Goal: Find specific page/section: Find specific page/section

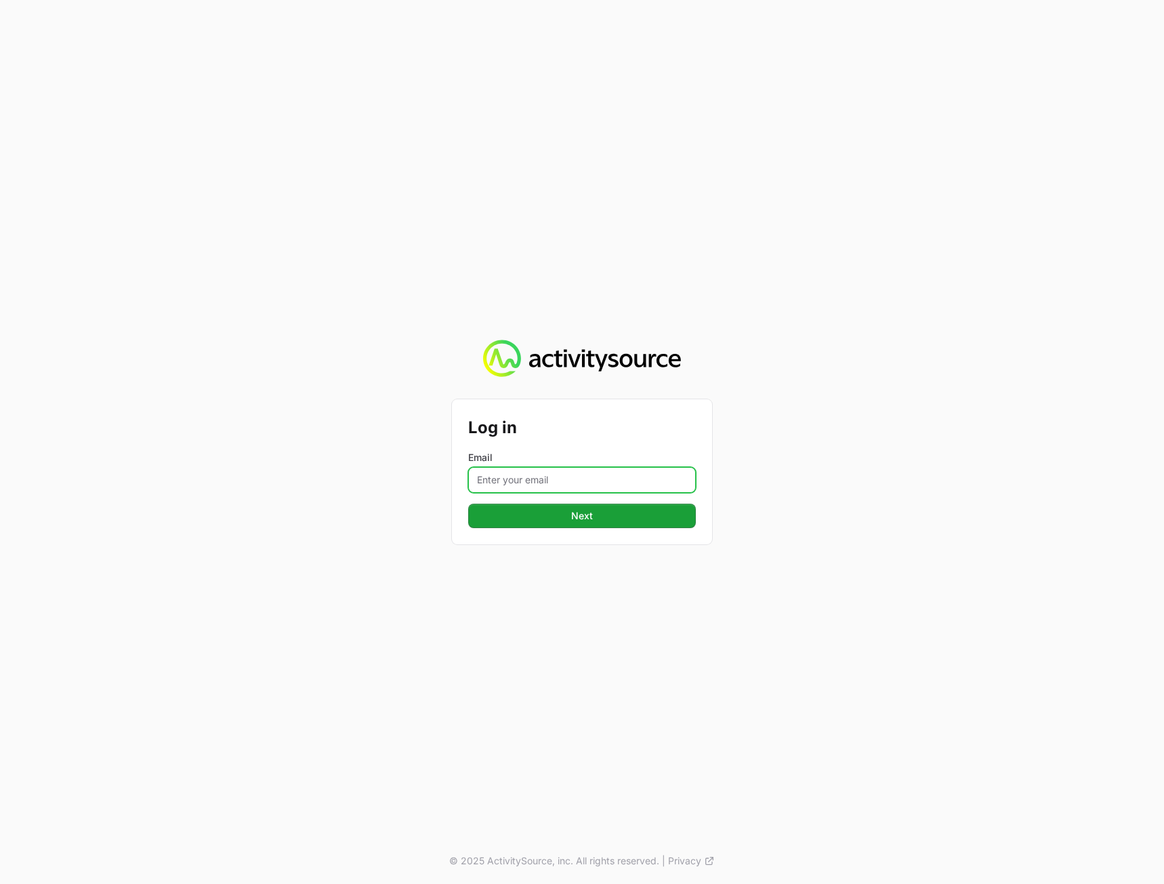
click at [548, 476] on input "Email" at bounding box center [582, 480] width 228 height 26
type input "[PERSON_NAME][EMAIL_ADDRESS][DOMAIN_NAME]"
drag, startPoint x: 1035, startPoint y: 487, endPoint x: 815, endPoint y: 525, distance: 222.9
click at [1034, 487] on div "Log in Email [PERSON_NAME][EMAIL_ADDRESS][DOMAIN_NAME] Next © 2025 ActivitySour…" at bounding box center [582, 442] width 1164 height 884
click at [661, 522] on button "Next" at bounding box center [582, 516] width 228 height 24
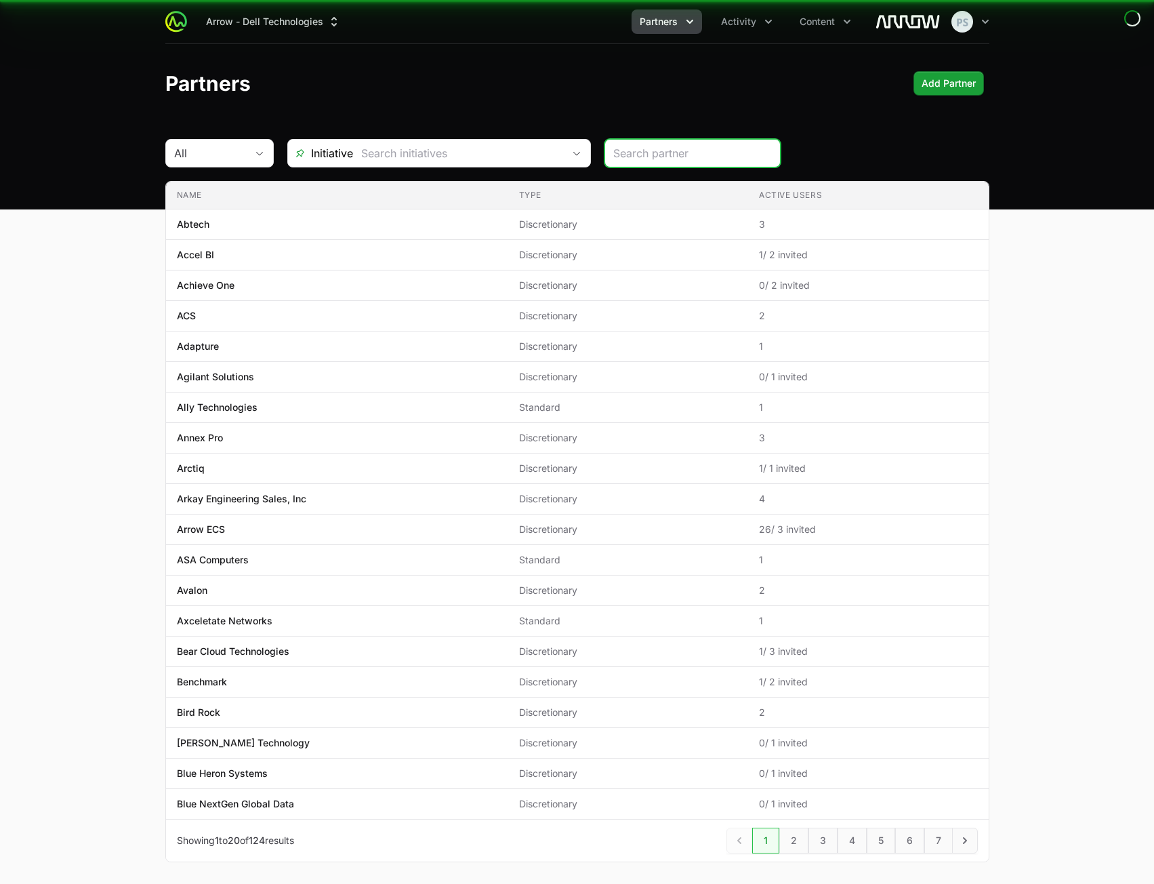
click at [657, 83] on div "Partners Add Partner" at bounding box center [577, 83] width 824 height 24
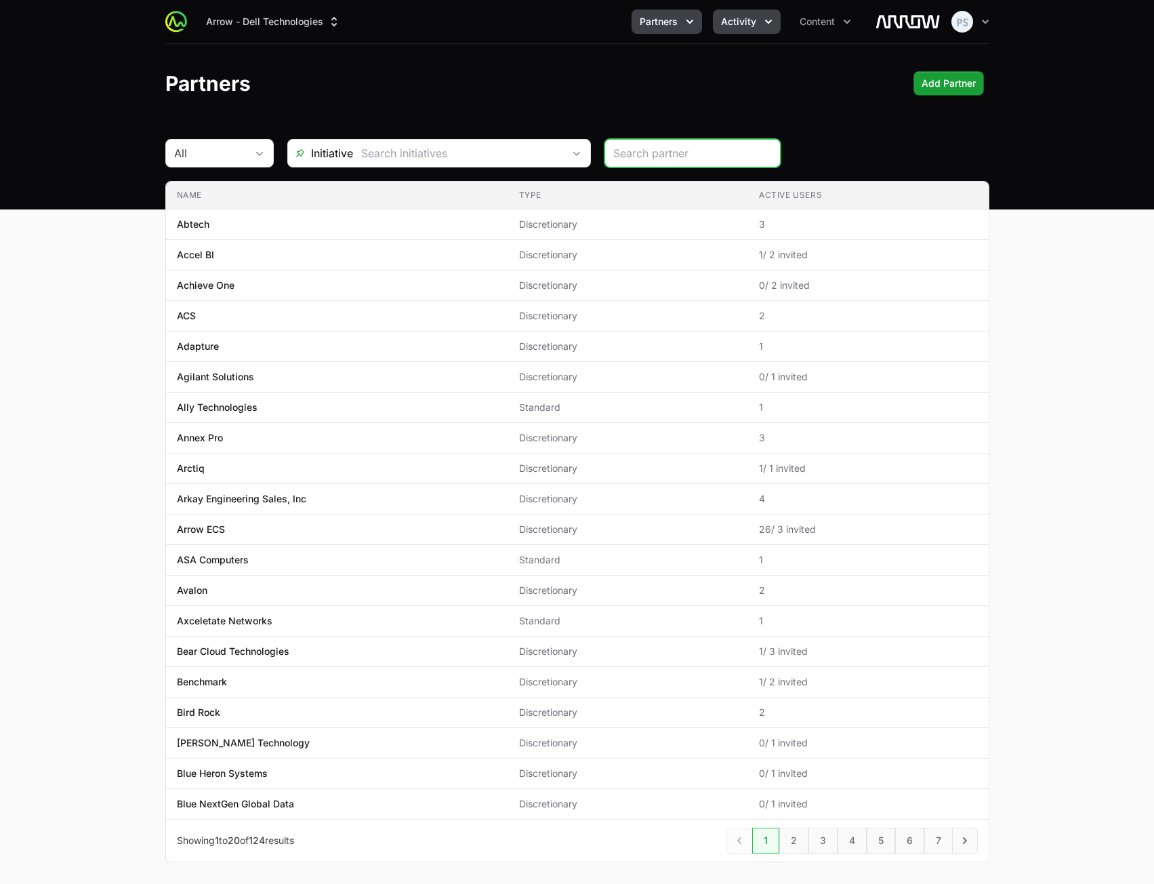
click at [723, 20] on span "Activity" at bounding box center [738, 22] width 35 height 14
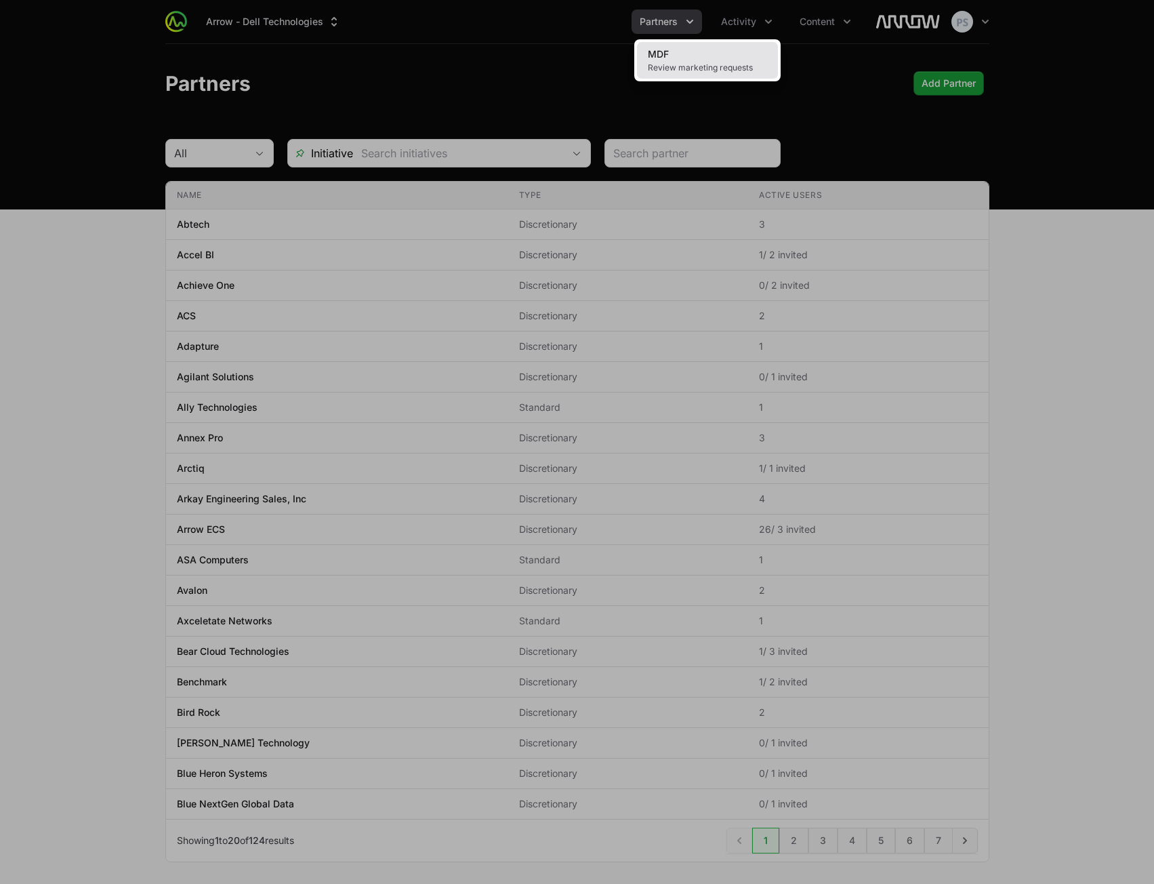
click at [710, 64] on span "Review marketing requests" at bounding box center [707, 67] width 119 height 11
